Goal: Transaction & Acquisition: Purchase product/service

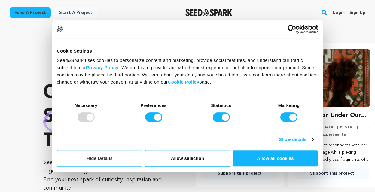
click at [130, 159] on button "Hide Details" at bounding box center [100, 158] width 86 height 17
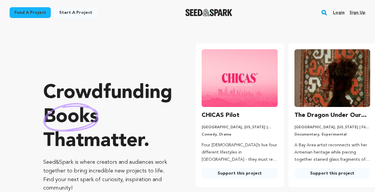
click at [35, 14] on link "Fund a project" at bounding box center [30, 12] width 41 height 11
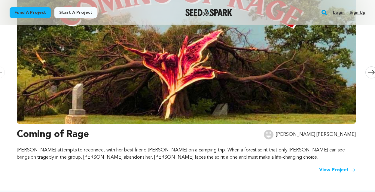
scroll to position [150, 0]
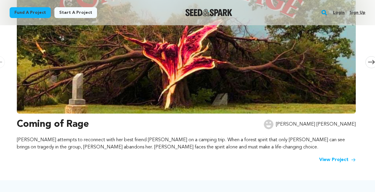
click at [334, 160] on link "View Project" at bounding box center [337, 159] width 37 height 7
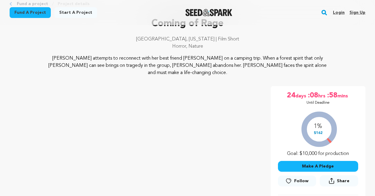
scroll to position [52, 0]
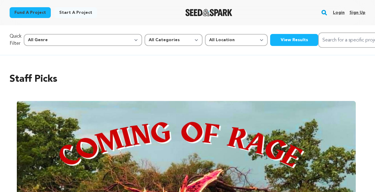
scroll to position [150, 0]
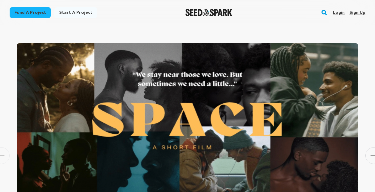
scroll to position [353, 0]
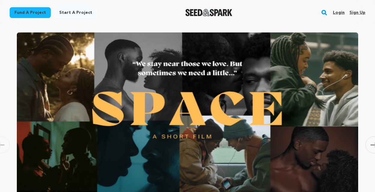
click at [206, 83] on img at bounding box center [187, 113] width 341 height 162
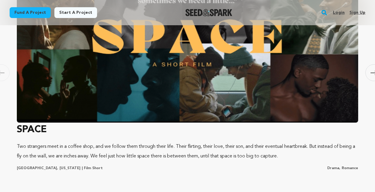
scroll to position [464, 0]
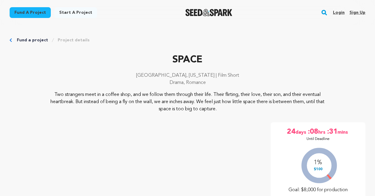
click at [325, 14] on rect "button" at bounding box center [324, 12] width 7 height 7
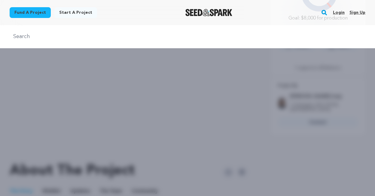
scroll to position [204, 0]
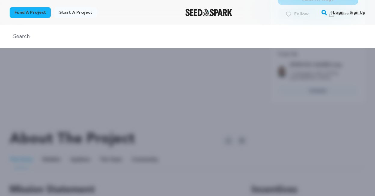
click at [121, 78] on div at bounding box center [187, 123] width 375 height 196
